Goal: Information Seeking & Learning: Learn about a topic

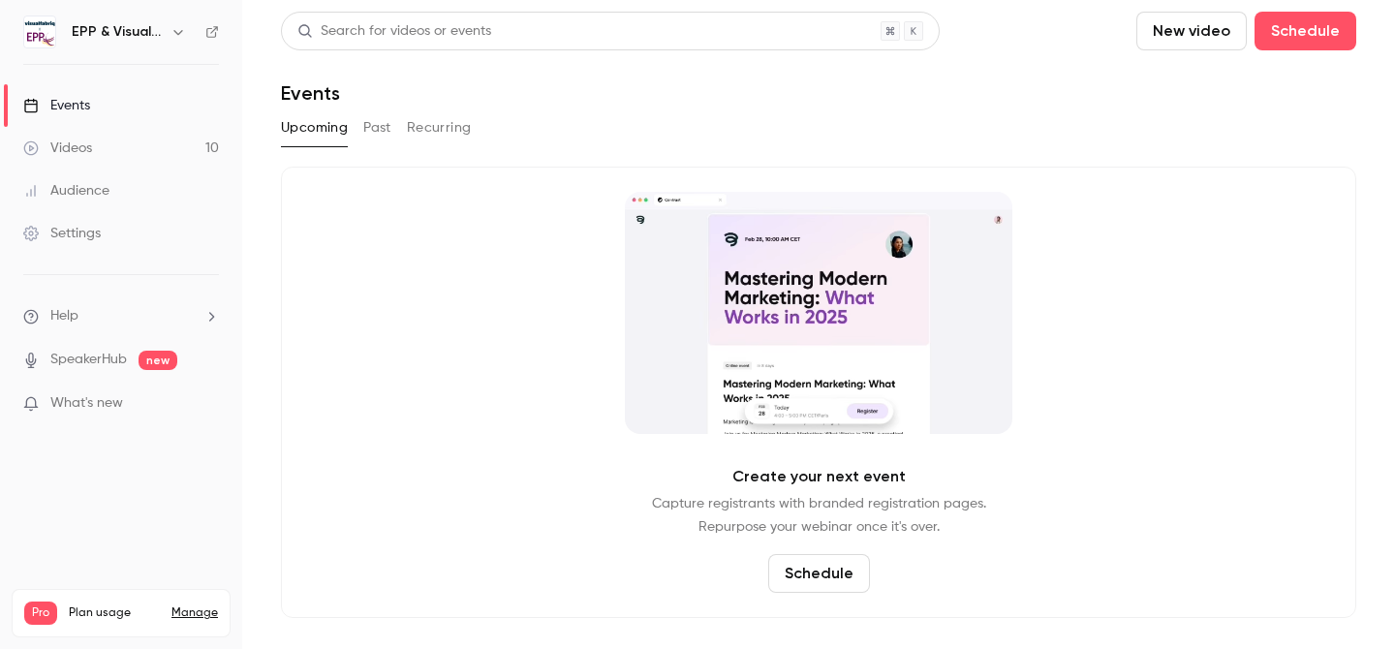
click at [372, 130] on button "Past" at bounding box center [377, 127] width 28 height 31
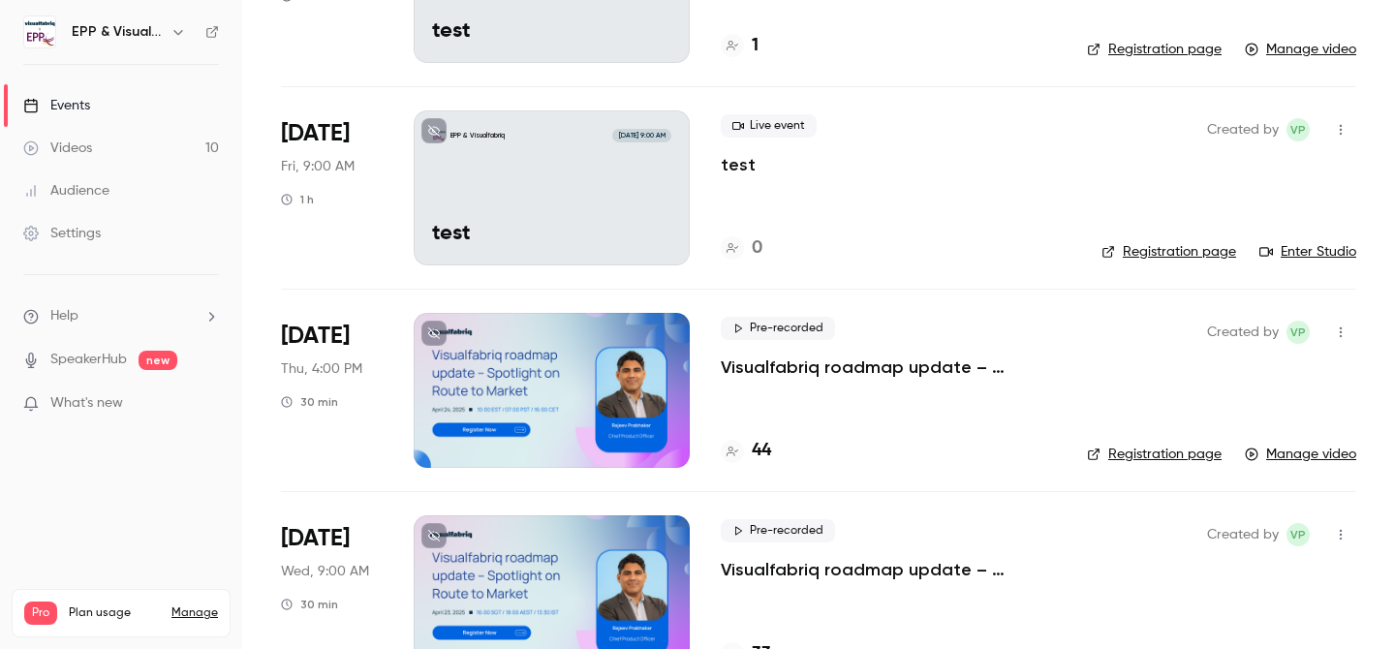
scroll to position [1070, 0]
click at [842, 373] on p "Visualfabriq roadmap update – Spotlight on Route to Market" at bounding box center [888, 368] width 335 height 23
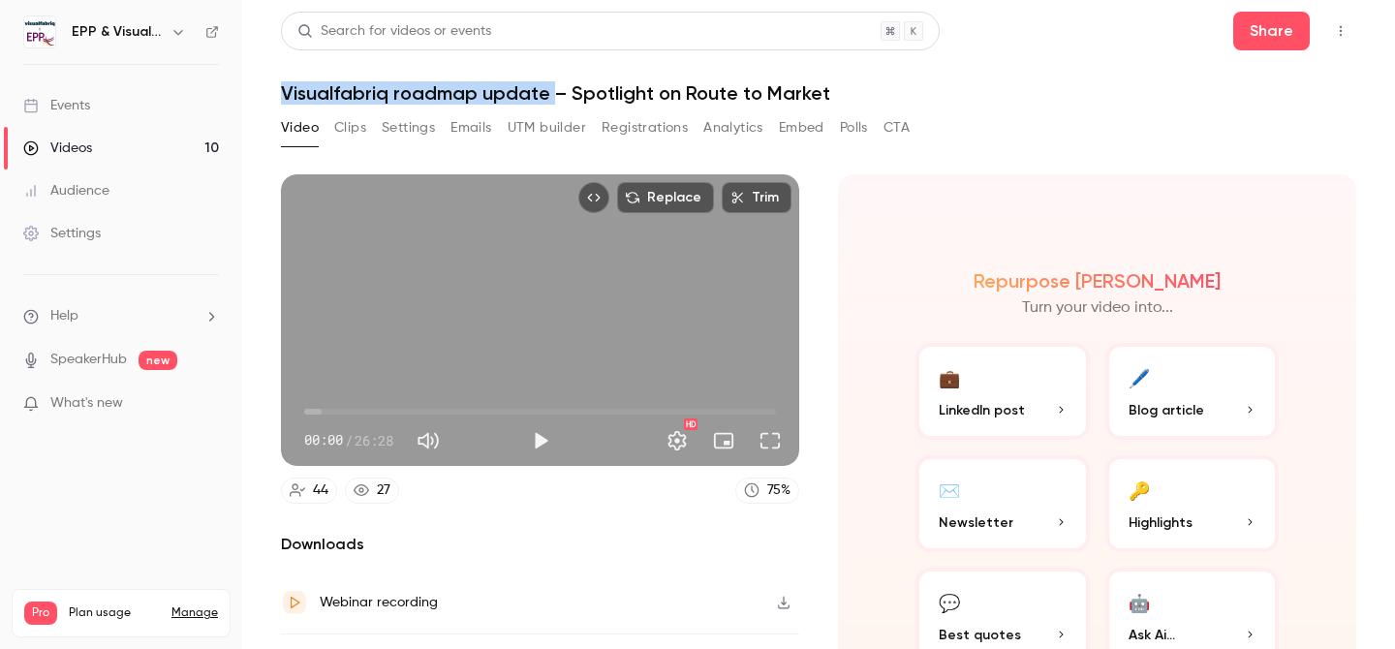
drag, startPoint x: 281, startPoint y: 94, endPoint x: 549, endPoint y: 85, distance: 268.6
click at [549, 85] on h1 "Visualfabriq roadmap update – Spotlight on Route to Market" at bounding box center [819, 92] width 1076 height 23
copy h1 "Visualfabriq roadmap update"
click at [432, 126] on button "Settings" at bounding box center [408, 127] width 53 height 31
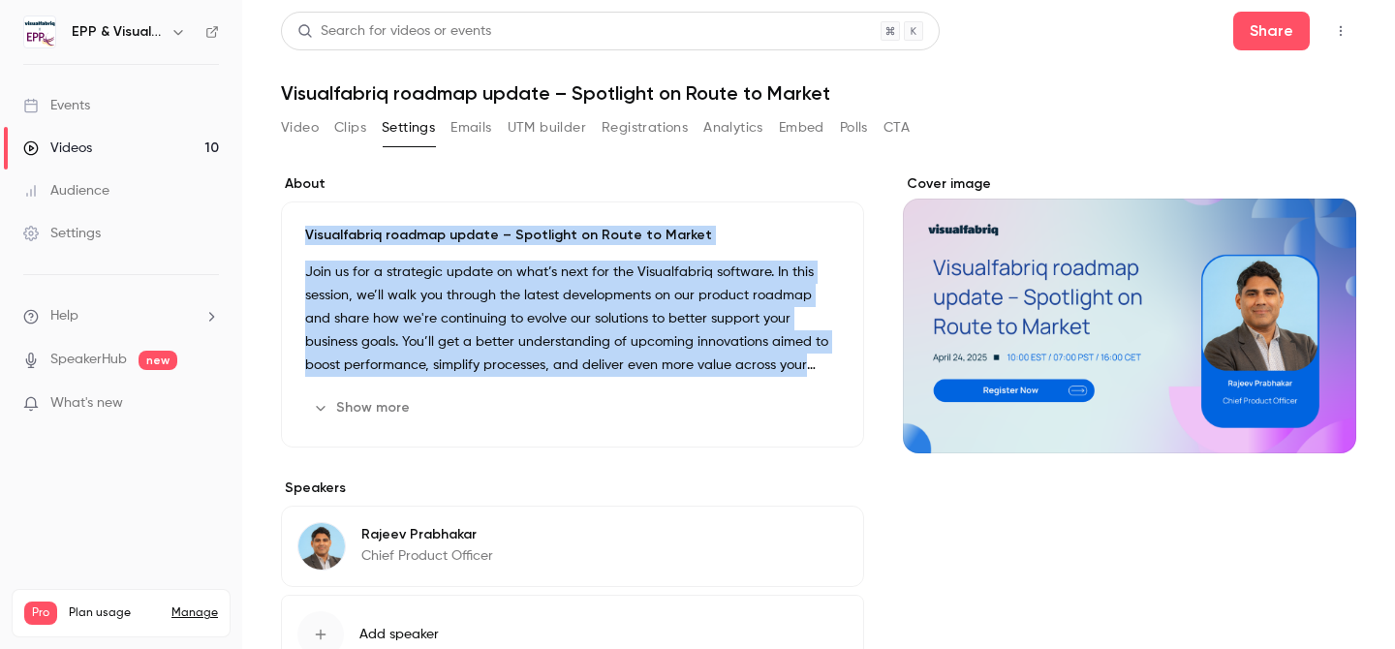
drag, startPoint x: 297, startPoint y: 228, endPoint x: 767, endPoint y: 422, distance: 508.4
click at [767, 422] on div "Visualfabriq roadmap update – Spotlight on Route to Market Join us for a strate…" at bounding box center [572, 325] width 583 height 246
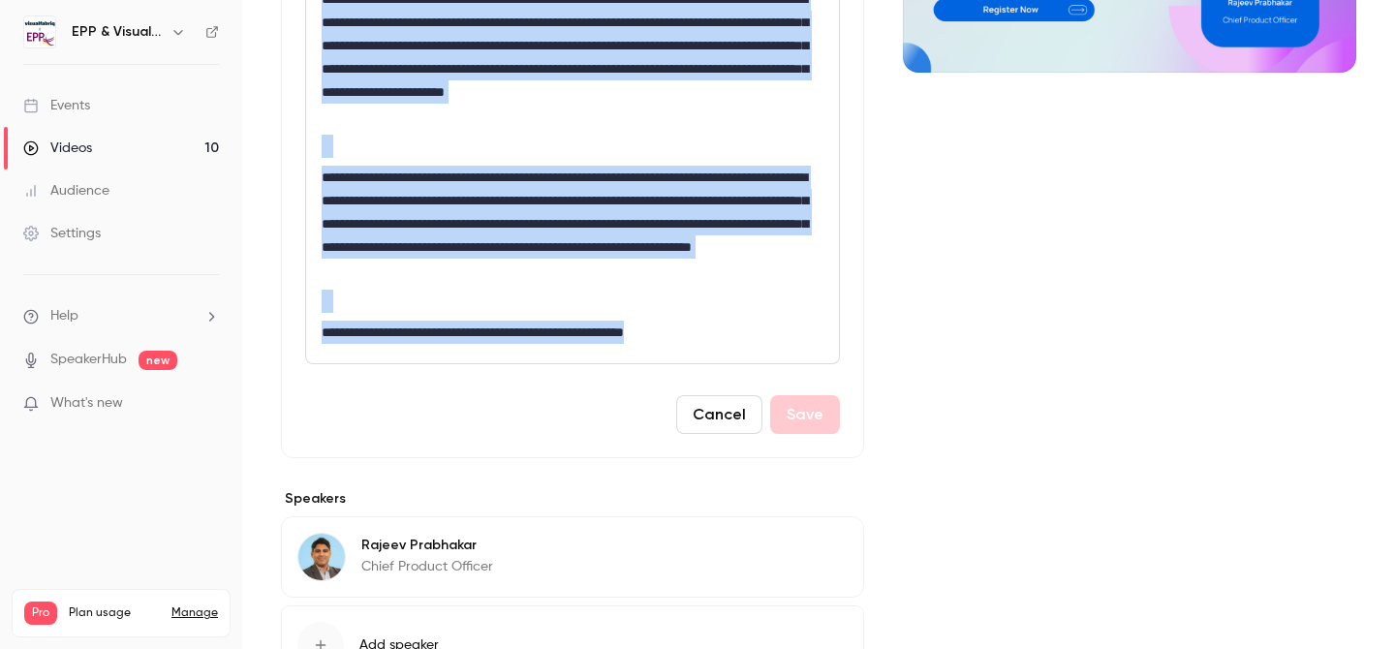
scroll to position [416, 0]
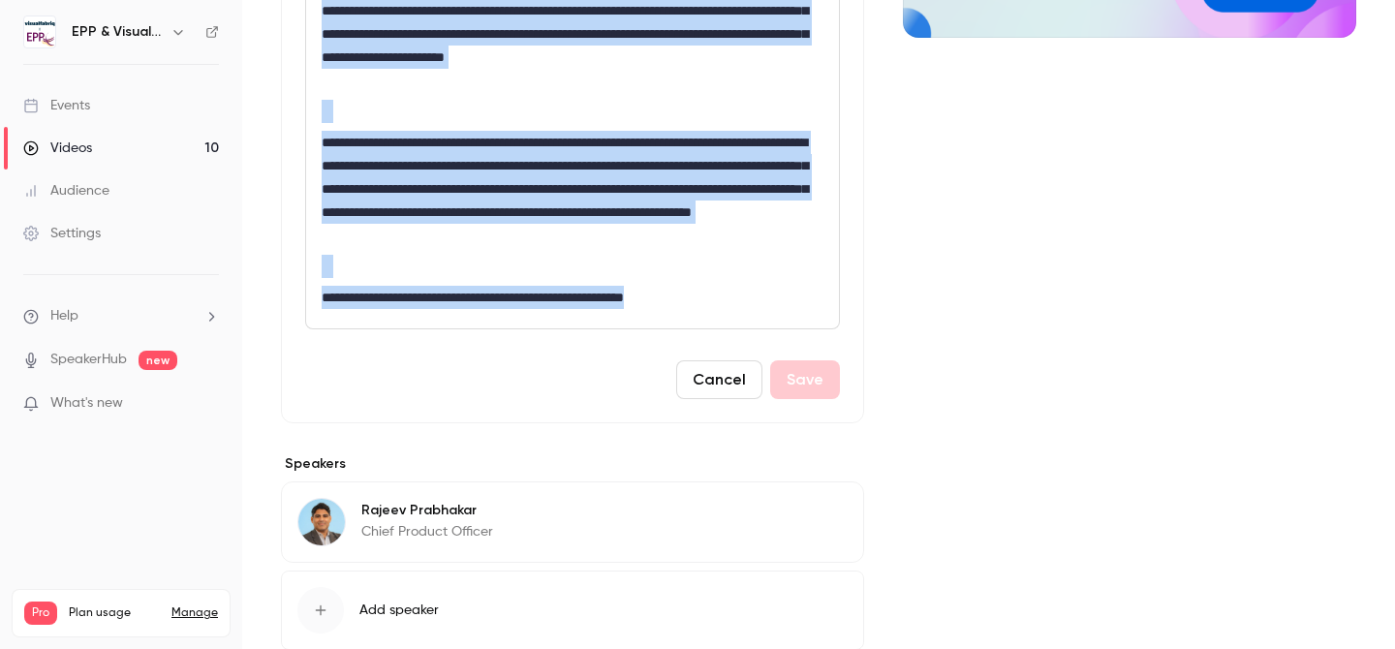
drag, startPoint x: 320, startPoint y: 370, endPoint x: 741, endPoint y: 292, distance: 428.8
click at [744, 293] on div "**********" at bounding box center [572, 135] width 533 height 388
